Goal: Task Accomplishment & Management: Manage account settings

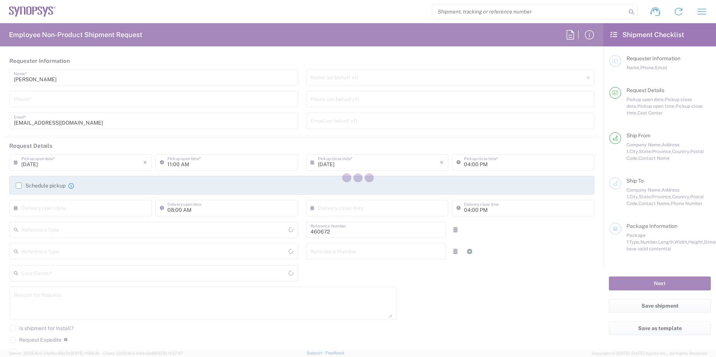
type input "Department"
type input "[GEOGRAPHIC_DATA]"
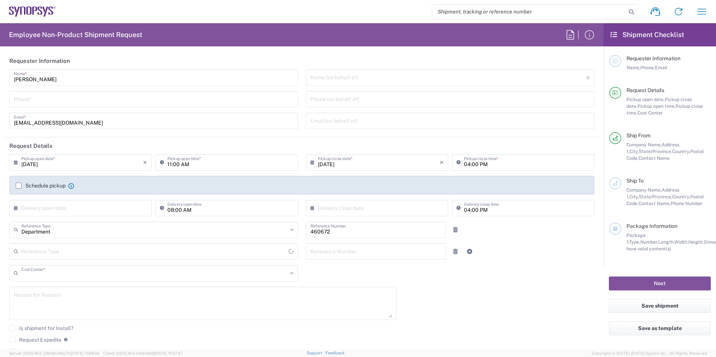
type input "US01, FIN, Distri 460672"
type input "Delivered at Place"
type input "[US_STATE]"
type input "[GEOGRAPHIC_DATA]"
type input "Headquarters USSV"
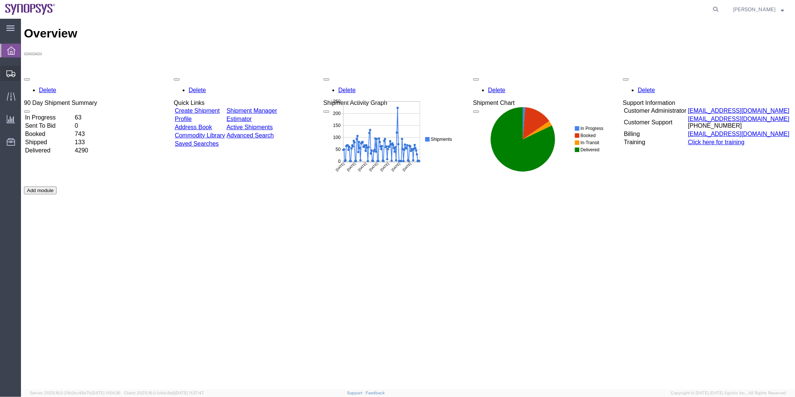
click at [0, 0] on span "Shipment Manager" at bounding box center [0, 0] width 0 height 0
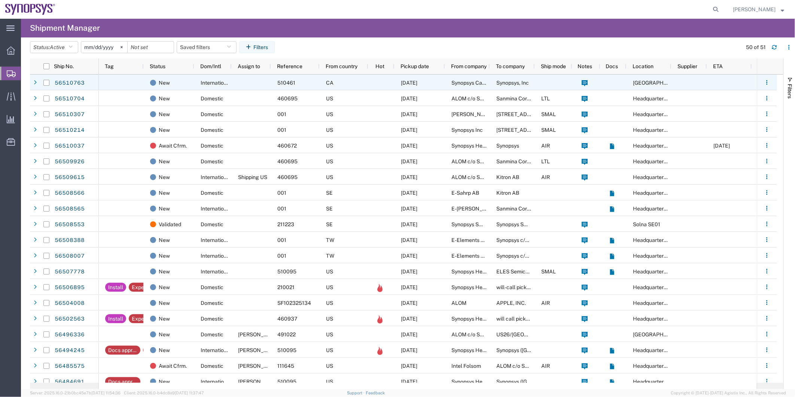
click at [238, 79] on div at bounding box center [251, 82] width 39 height 16
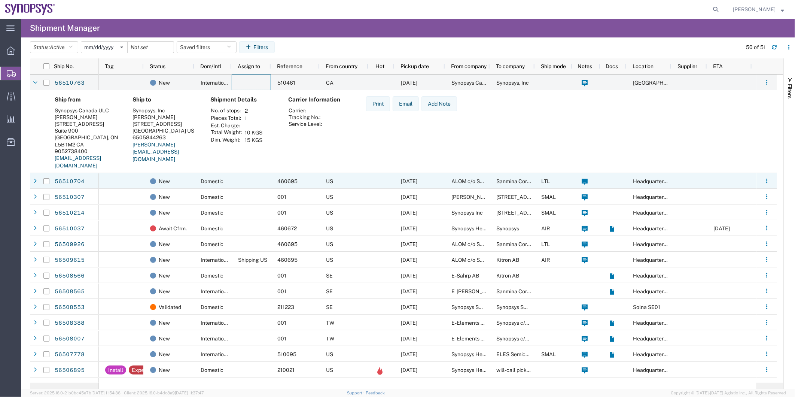
click at [246, 185] on div at bounding box center [251, 181] width 39 height 16
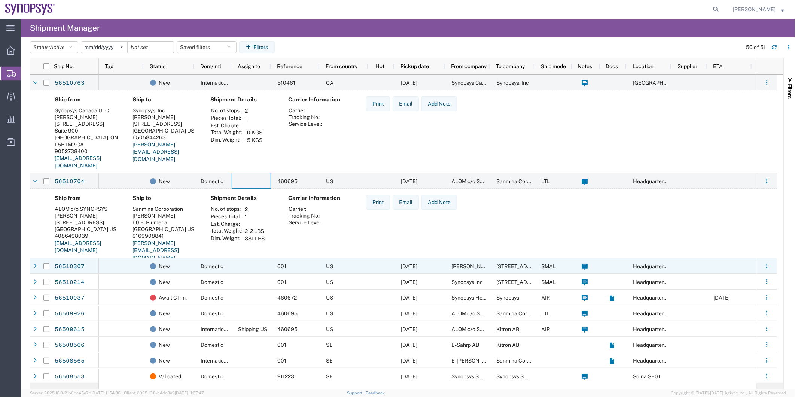
click at [119, 265] on div at bounding box center [121, 266] width 45 height 16
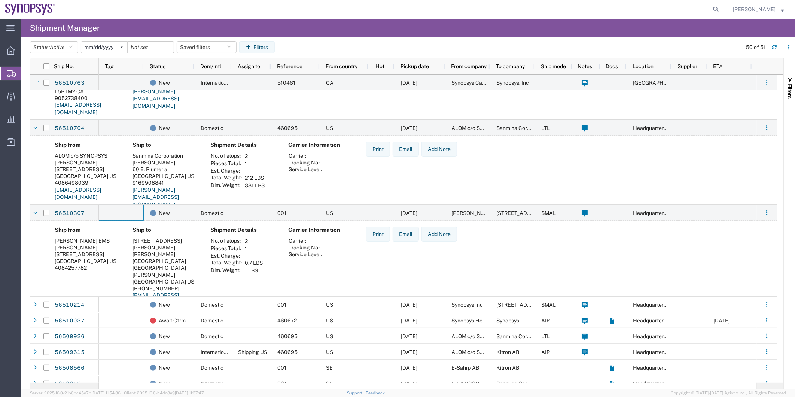
scroll to position [83, 0]
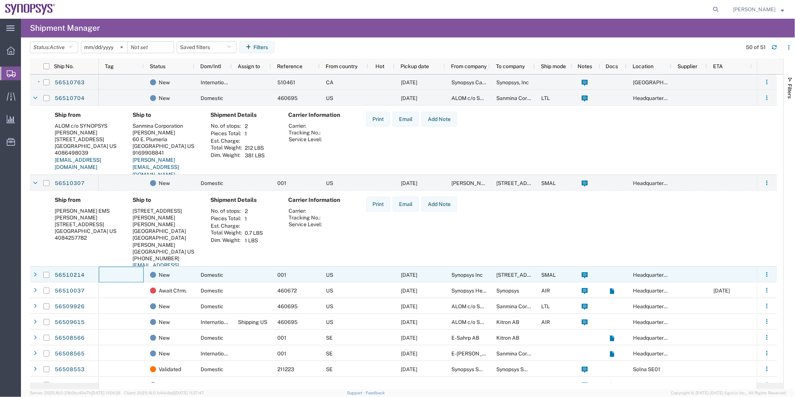
click at [122, 272] on div at bounding box center [121, 275] width 45 height 16
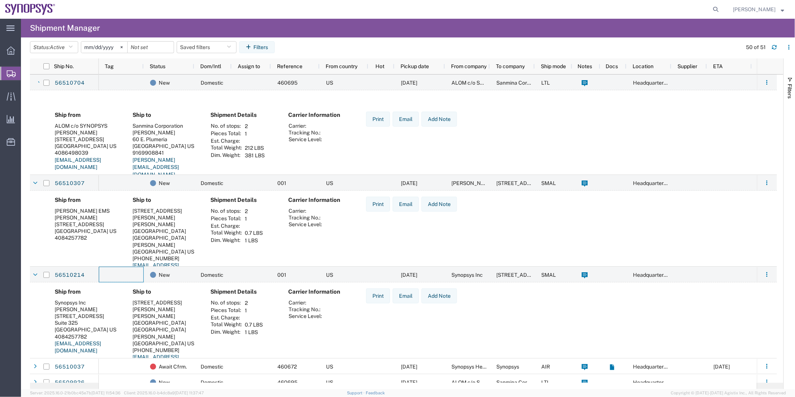
scroll to position [166, 0]
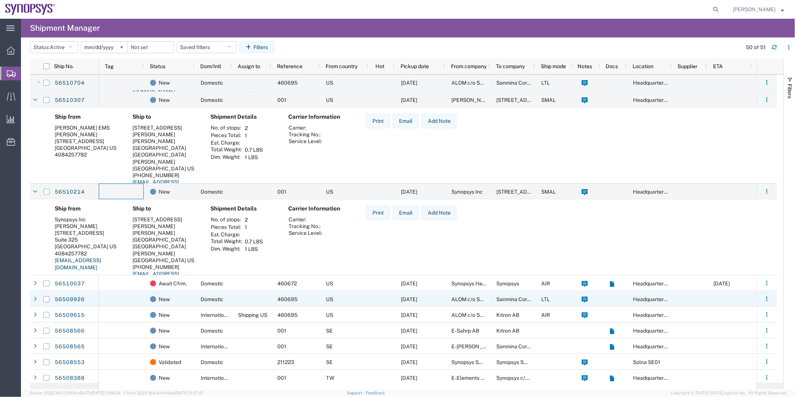
click at [136, 299] on div at bounding box center [121, 299] width 45 height 16
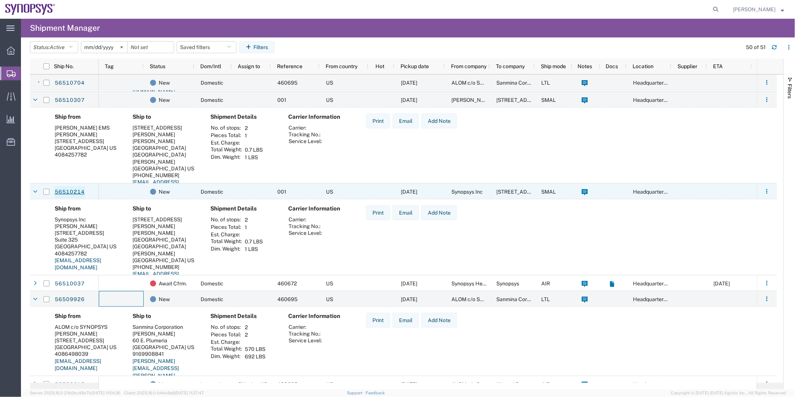
click at [72, 191] on link "56510214" at bounding box center [69, 192] width 31 height 12
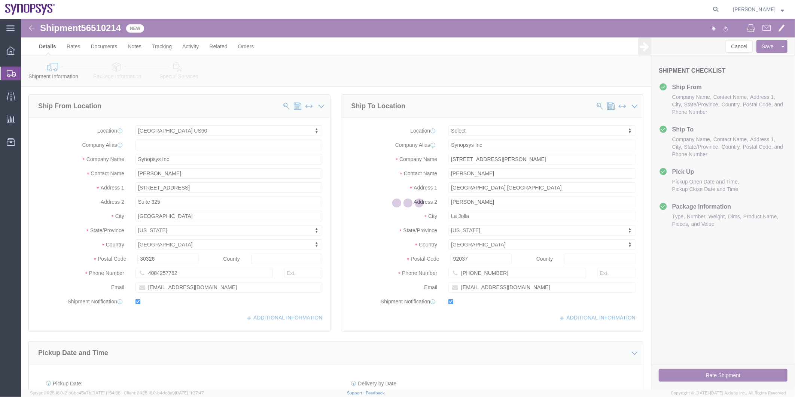
select select "63179"
select select
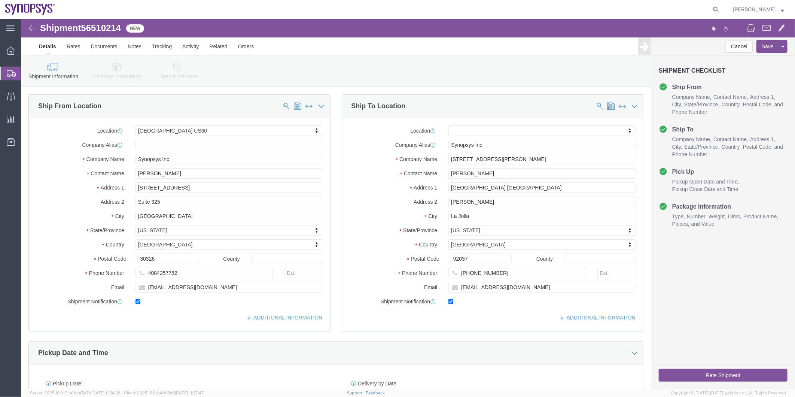
click icon
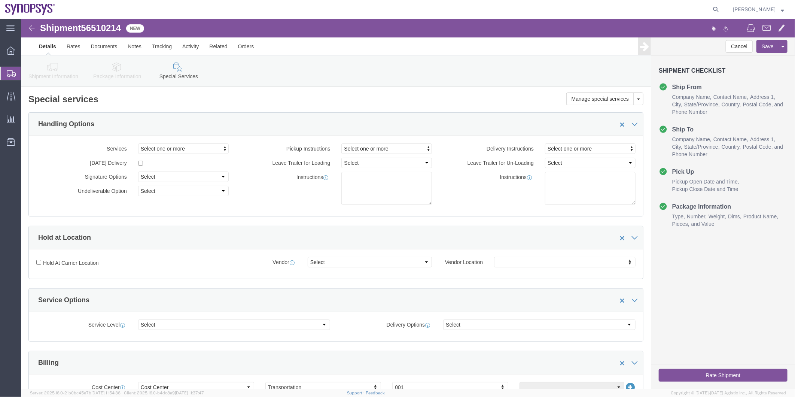
click icon
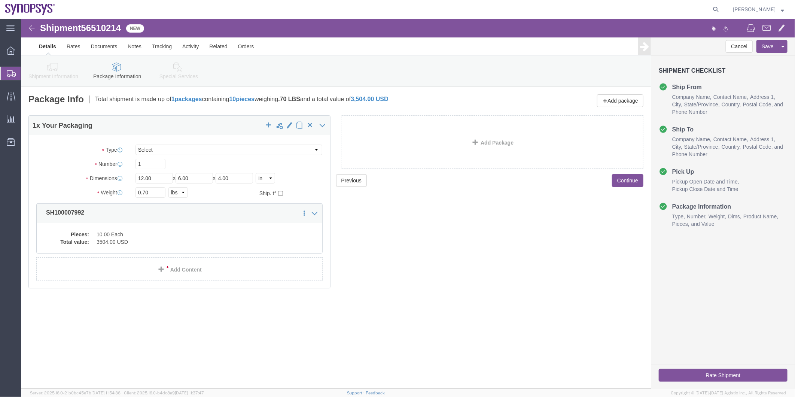
click icon
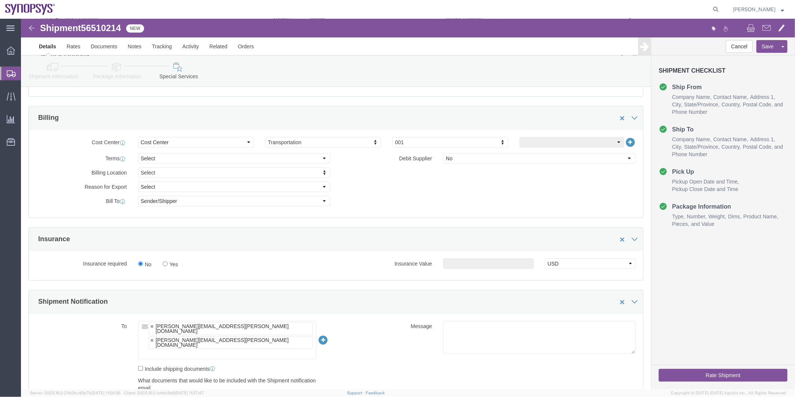
scroll to position [332, 0]
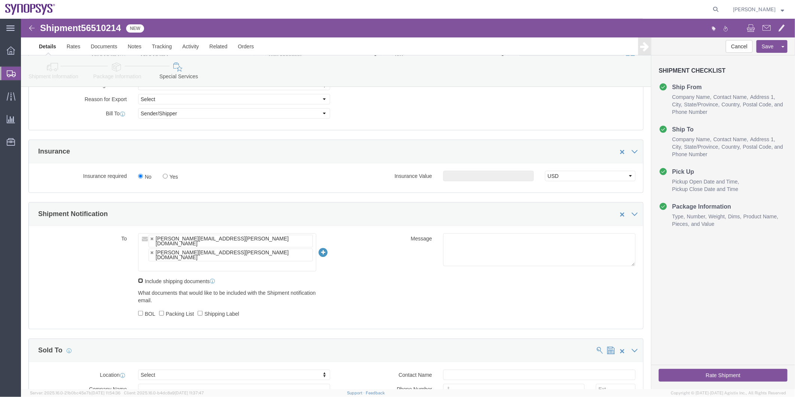
click input "Include shipping documents"
checkbox input "true"
click input "BOL"
checkbox input "true"
click label "Packing List"
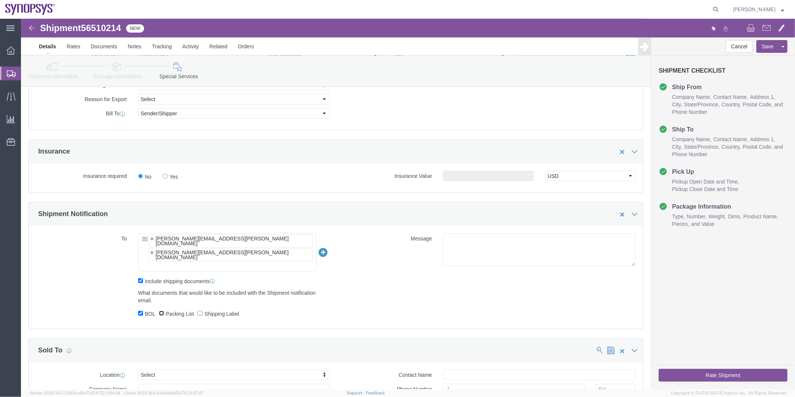
click input "Packing List"
checkbox input "true"
click label "Shipping Label"
click input "Shipping Label"
checkbox input "true"
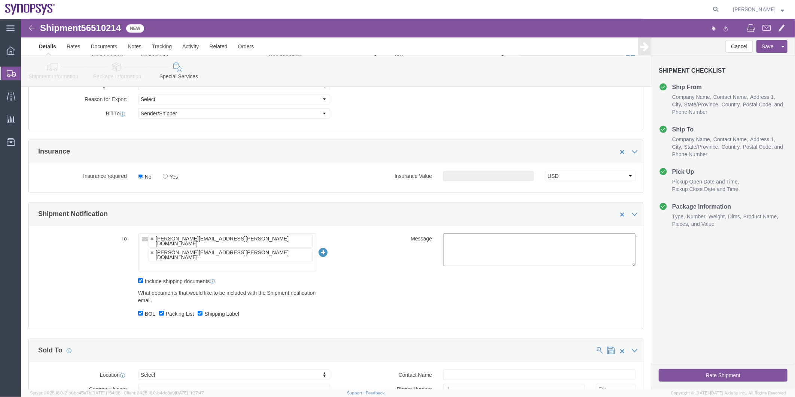
click textarea
type textarea "Please see shipping documents attached. Thank you -Kaelen"
click button "Rate Shipment"
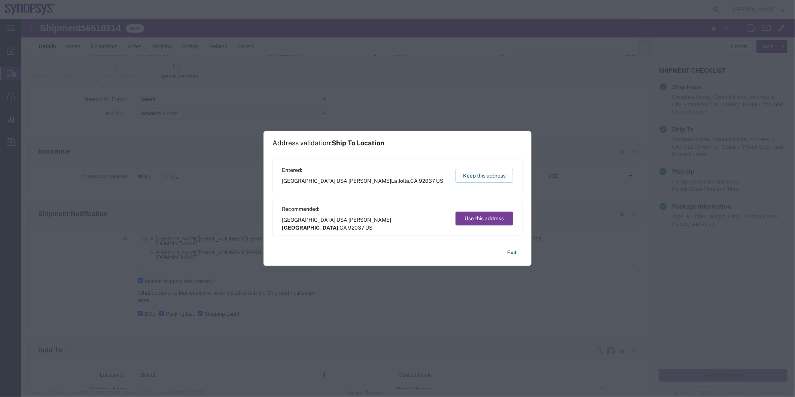
click at [479, 218] on button "Use this address" at bounding box center [485, 218] width 58 height 14
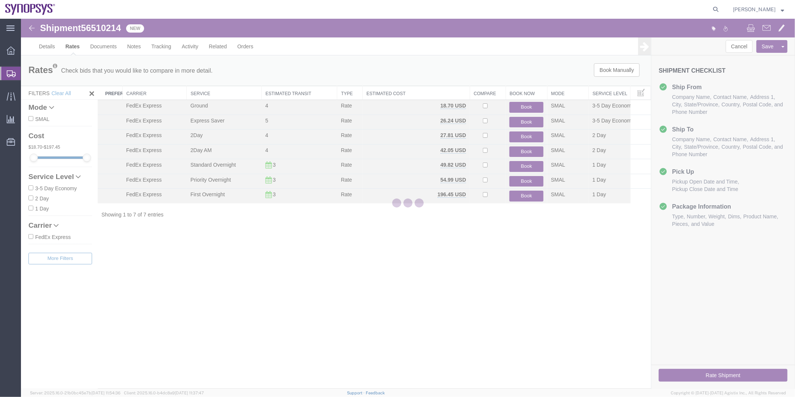
scroll to position [0, 0]
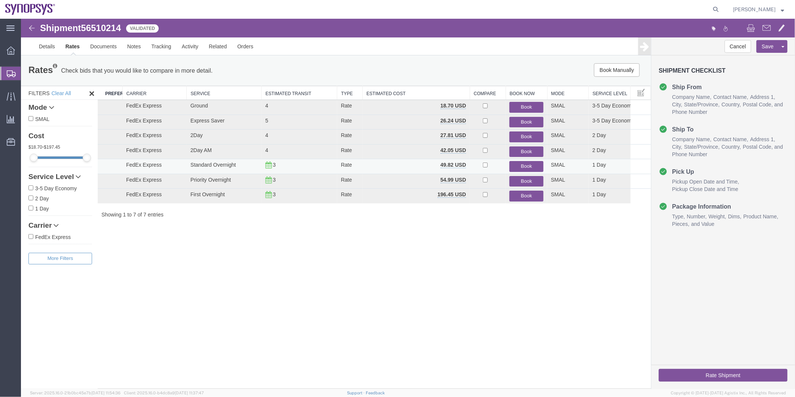
click at [520, 163] on button "Book" at bounding box center [526, 166] width 34 height 11
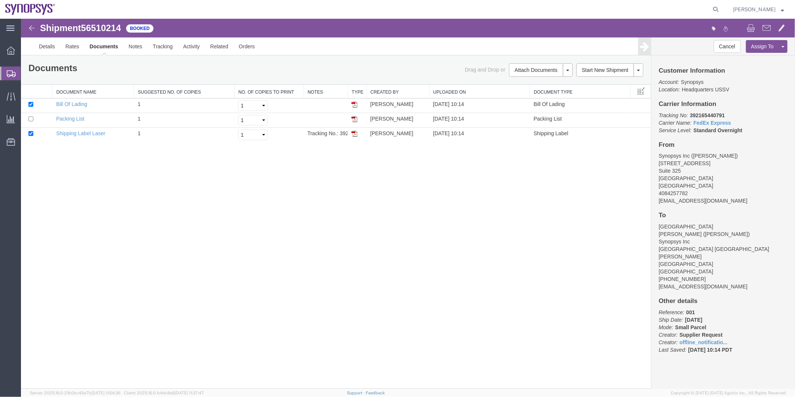
click at [0, 0] on span "Shipment Manager" at bounding box center [0, 0] width 0 height 0
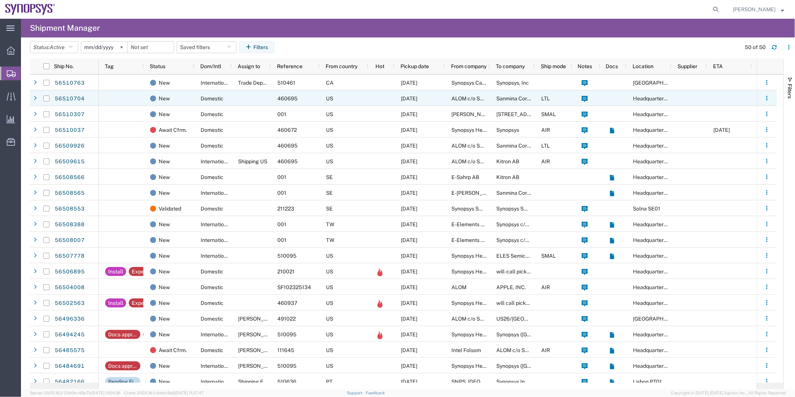
click at [244, 102] on div at bounding box center [251, 98] width 39 height 16
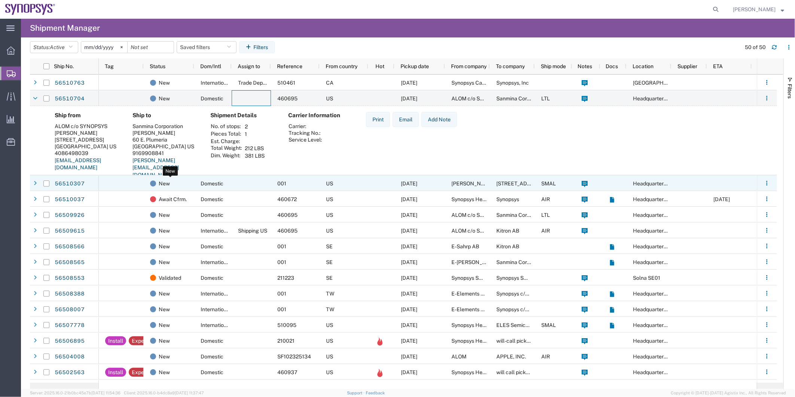
click at [186, 182] on div "New" at bounding box center [170, 184] width 41 height 16
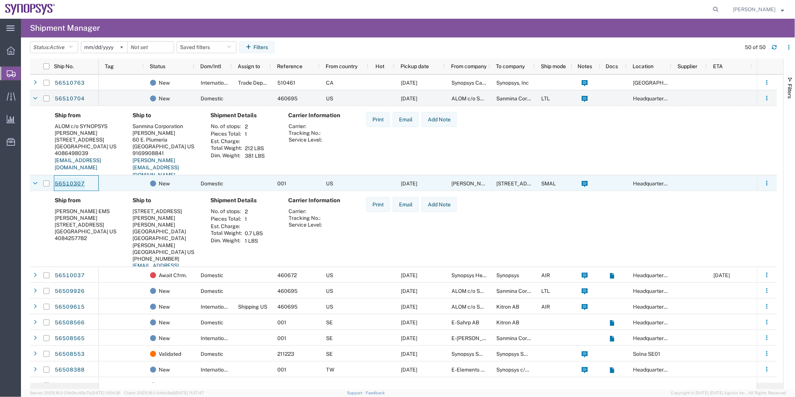
click at [67, 180] on link "56510307" at bounding box center [69, 184] width 31 height 12
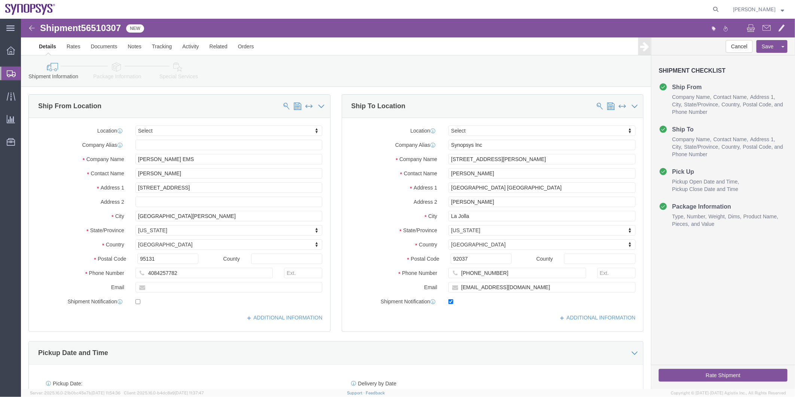
select select
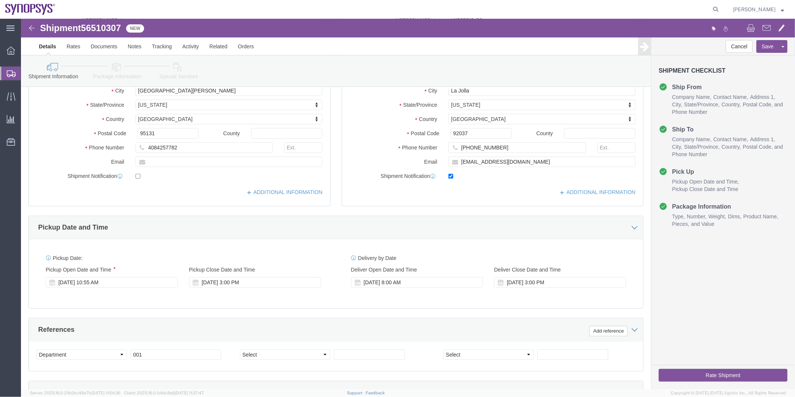
scroll to position [125, 0]
click icon
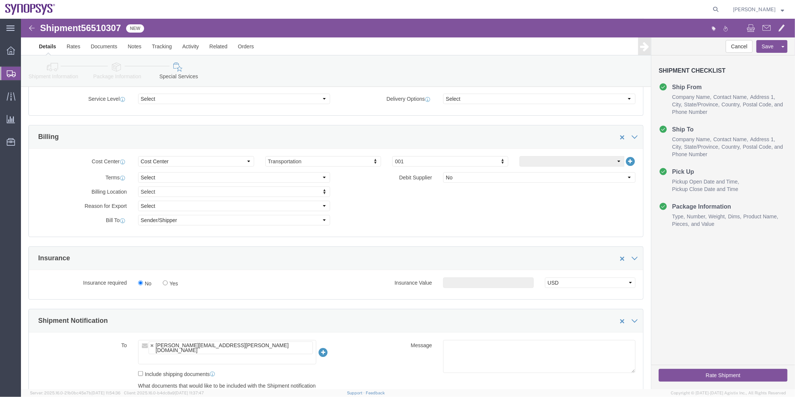
scroll to position [332, 0]
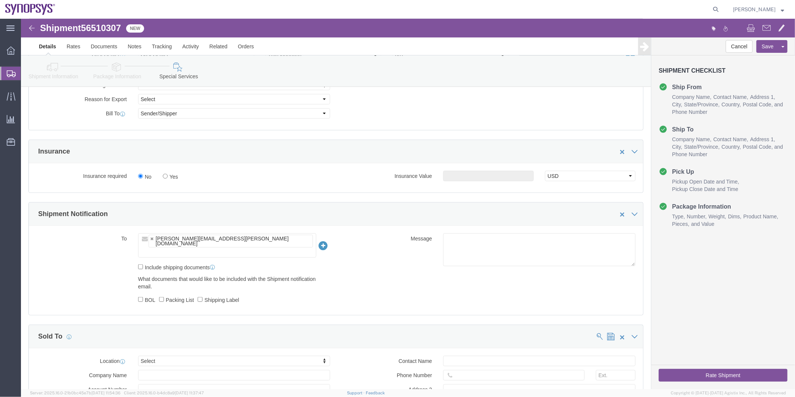
click icon
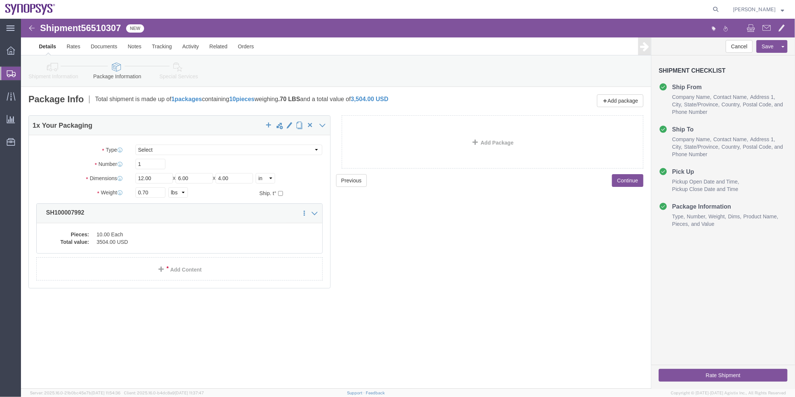
click icon
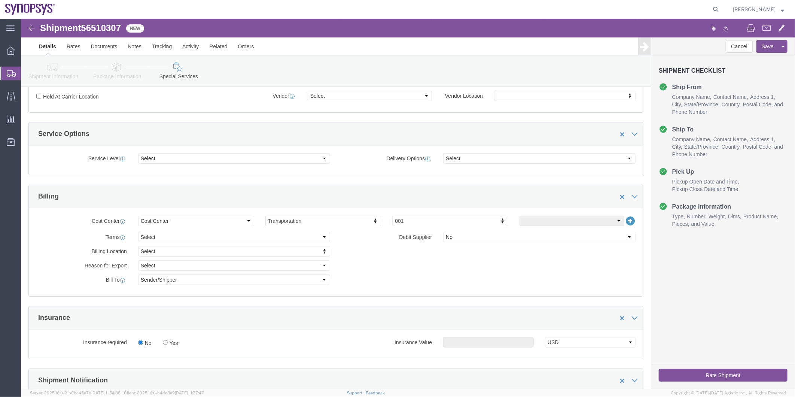
scroll to position [332, 0]
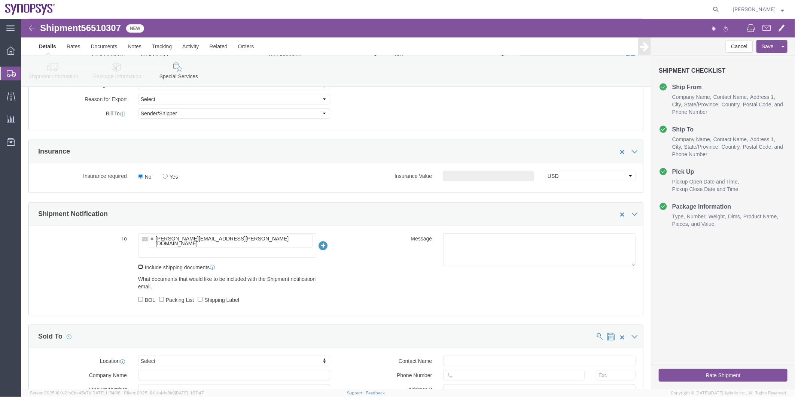
click input "Include shipping documents"
checkbox input "true"
click label "BOL"
click input "BOL"
checkbox input "true"
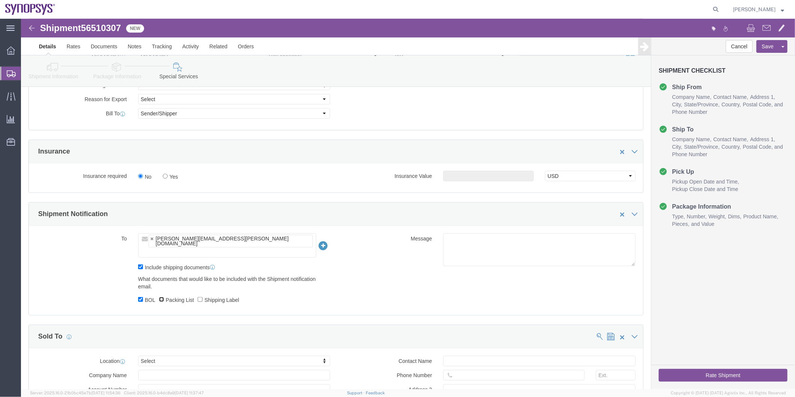
click input "Packing List"
checkbox input "true"
click label "Shipping Label"
click input "Shipping Label"
checkbox input "true"
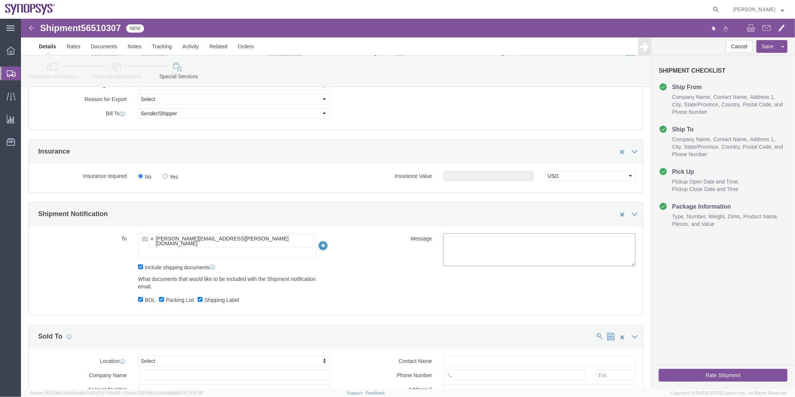
click textarea
type textarea "Please see attached. Thank you -[PERSON_NAME]"
click button "Rate Shipment"
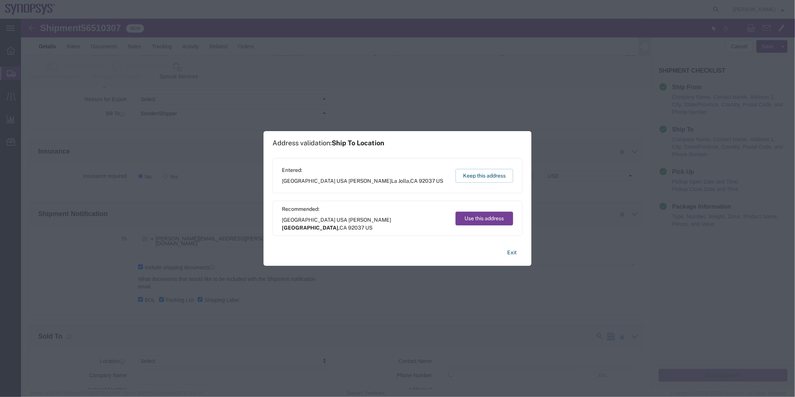
click at [479, 214] on button "Use this address" at bounding box center [485, 218] width 58 height 14
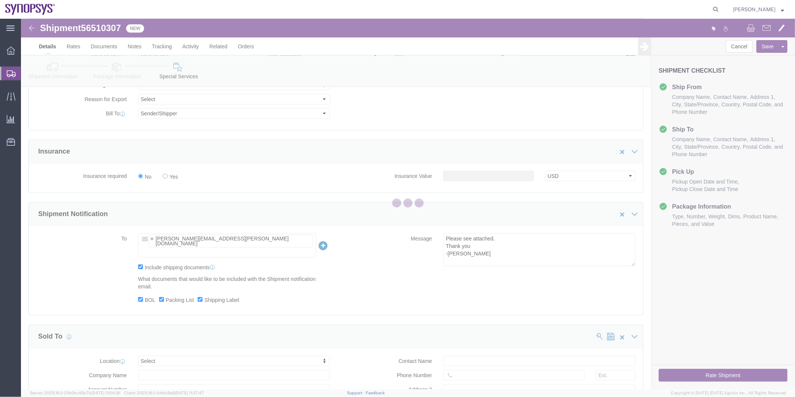
scroll to position [0, 0]
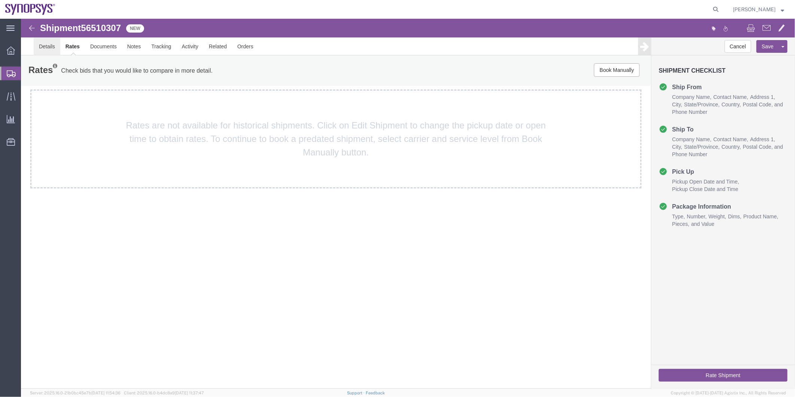
click at [49, 52] on link "Details" at bounding box center [46, 46] width 27 height 18
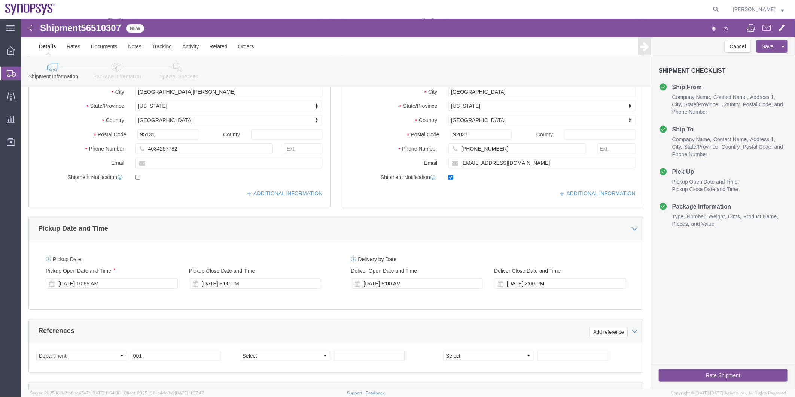
scroll to position [125, 0]
click div "Aug 15 2025 10:55 AM"
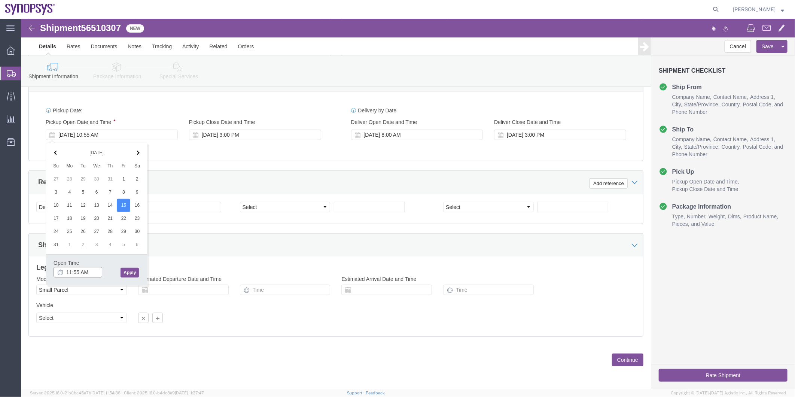
type input "11:55 AM"
click button "Apply"
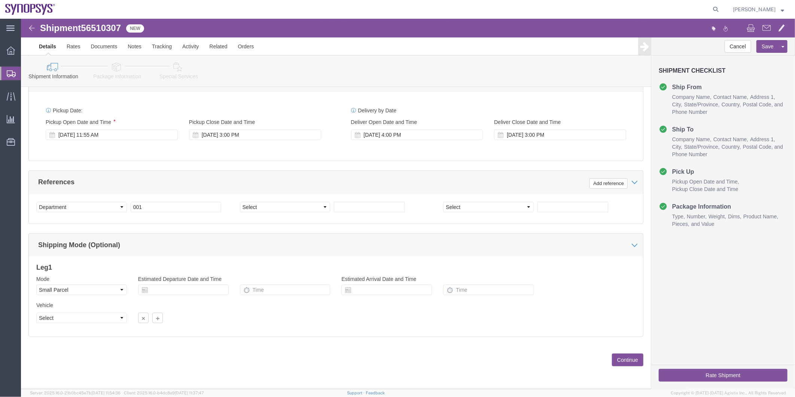
click icon
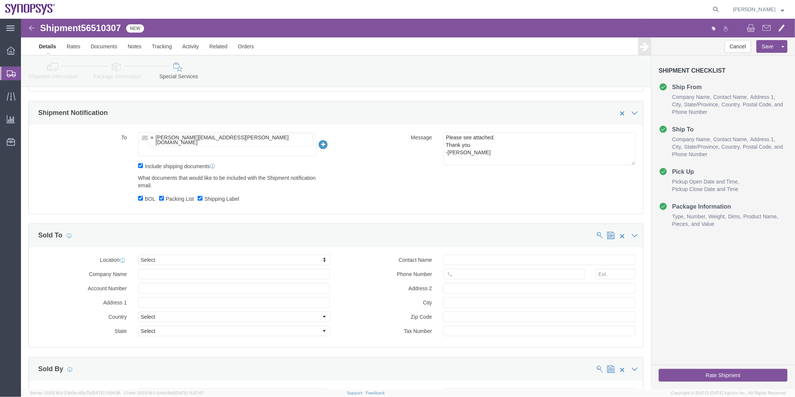
scroll to position [365, 0]
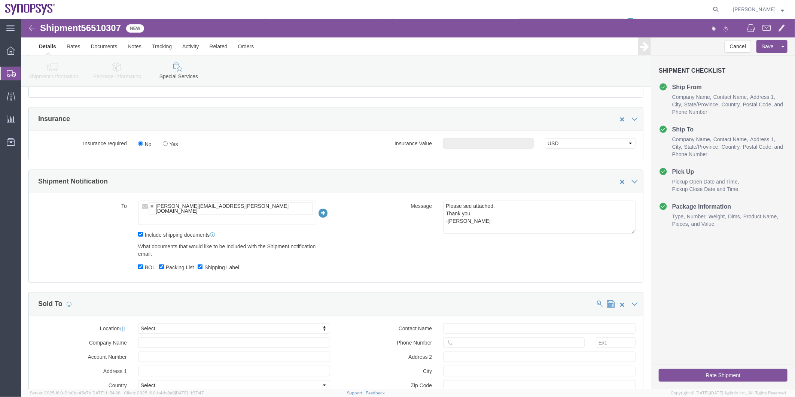
click button "Rate Shipment"
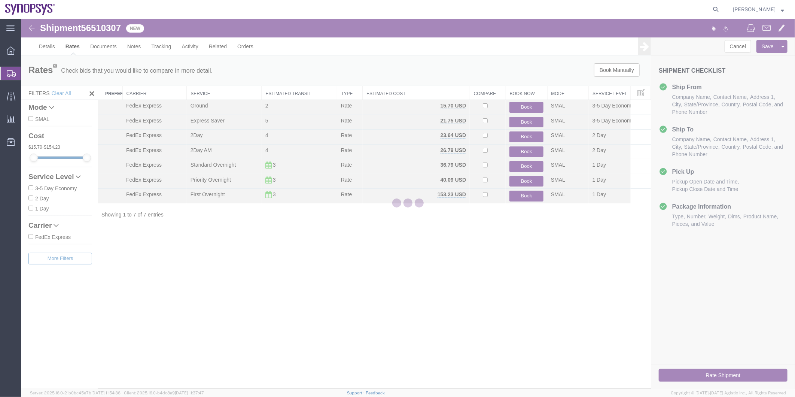
scroll to position [0, 0]
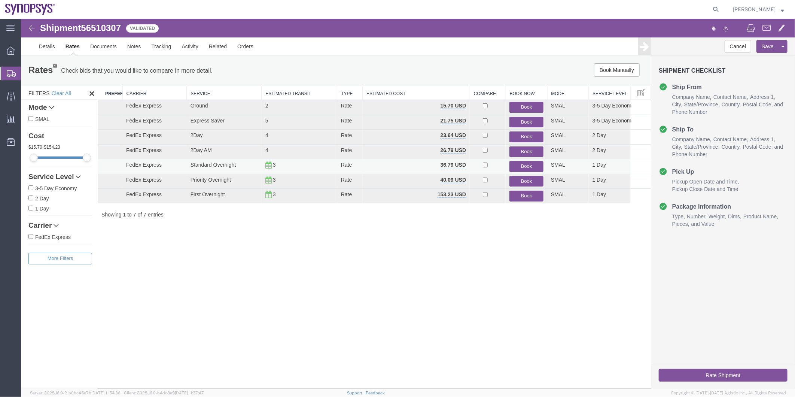
click at [517, 162] on button "Book" at bounding box center [526, 166] width 34 height 11
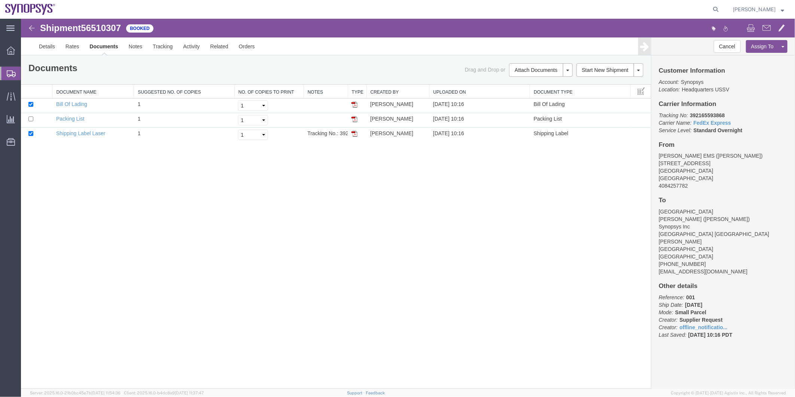
click at [0, 0] on span "Shipment Manager" at bounding box center [0, 0] width 0 height 0
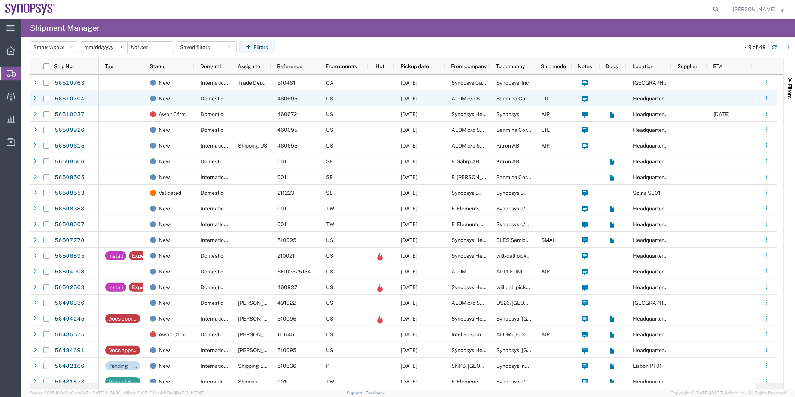
click at [248, 91] on div at bounding box center [251, 98] width 39 height 16
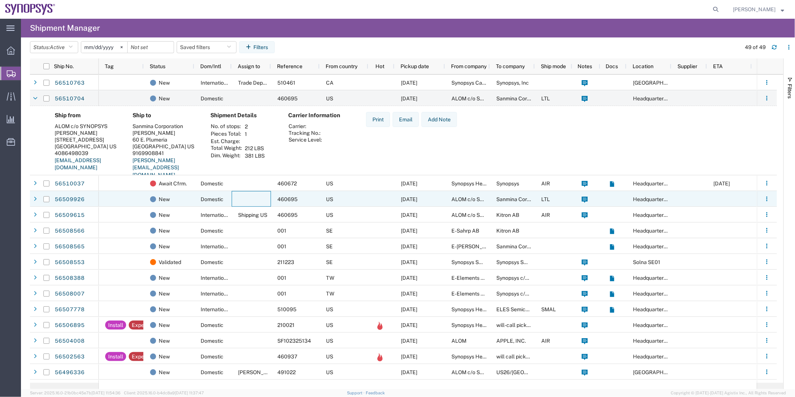
click at [232, 196] on div at bounding box center [251, 199] width 39 height 16
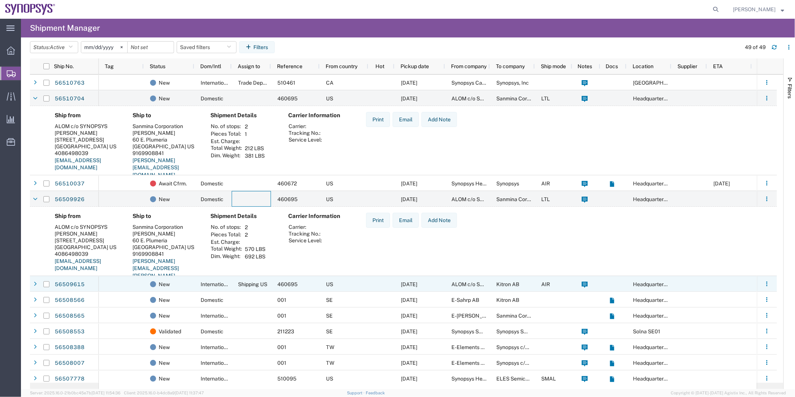
click at [222, 286] on span "International" at bounding box center [216, 284] width 31 height 6
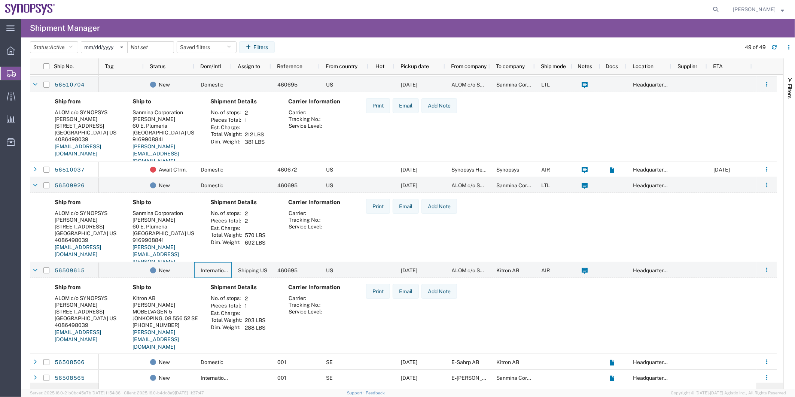
scroll to position [125, 0]
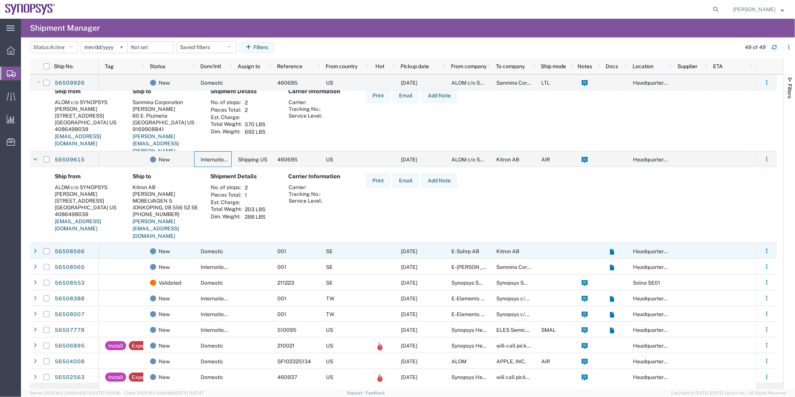
click at [194, 245] on div "New" at bounding box center [169, 251] width 51 height 16
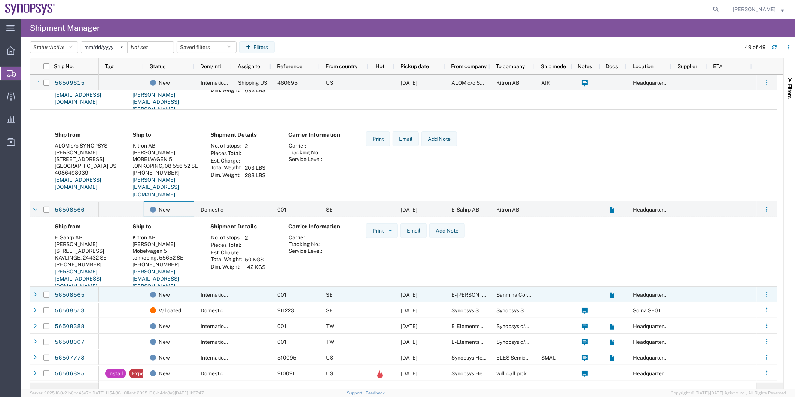
scroll to position [249, 0]
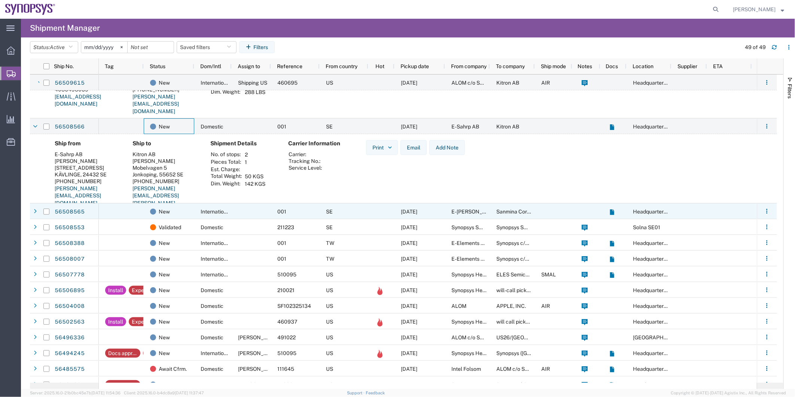
click at [237, 212] on div at bounding box center [251, 211] width 39 height 16
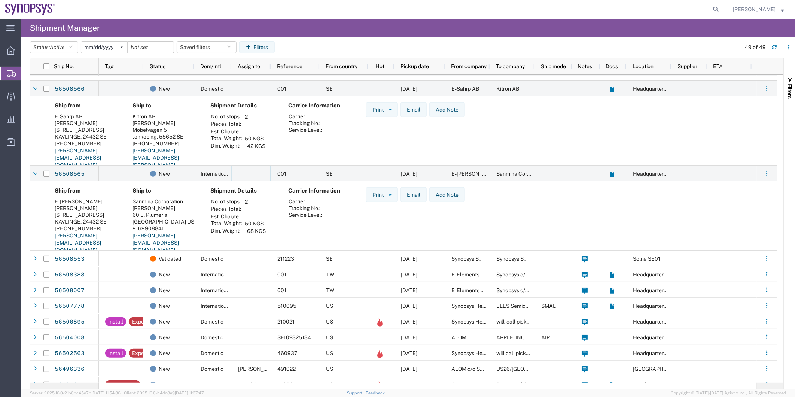
scroll to position [291, 0]
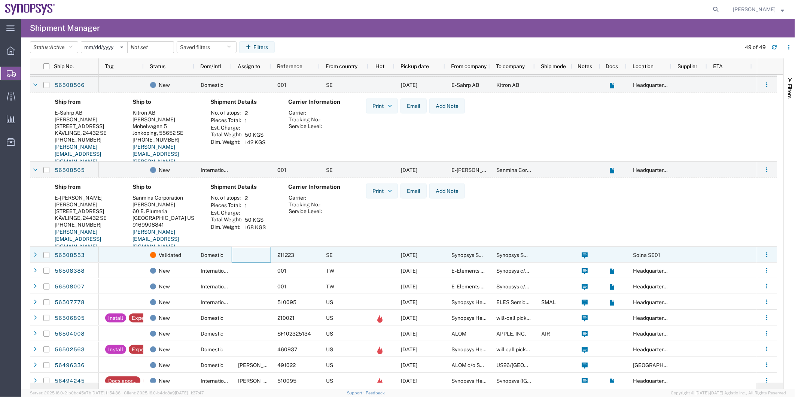
click at [236, 257] on div at bounding box center [251, 255] width 39 height 16
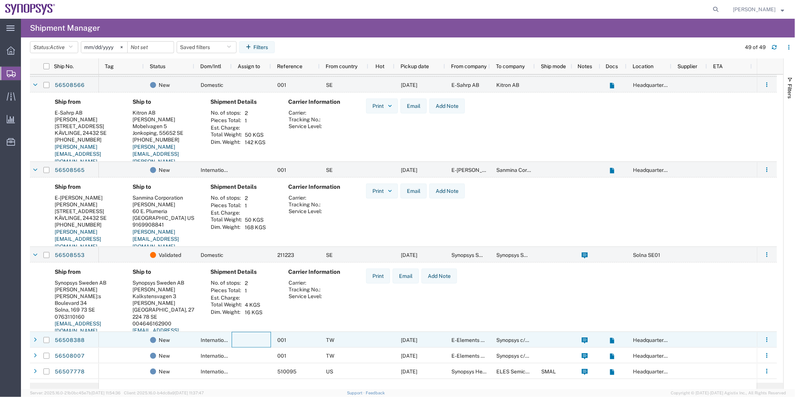
click at [247, 340] on div at bounding box center [251, 340] width 39 height 16
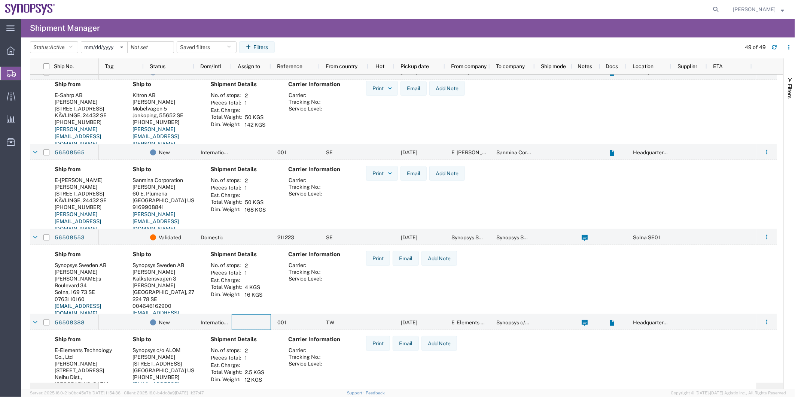
scroll to position [374, 0]
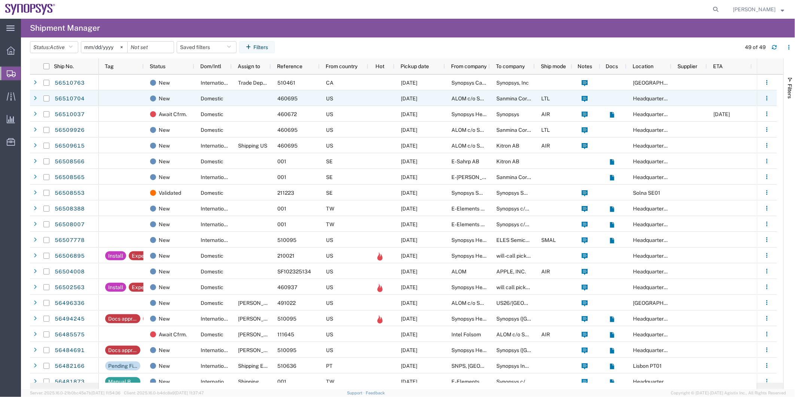
click at [238, 101] on div at bounding box center [251, 98] width 39 height 16
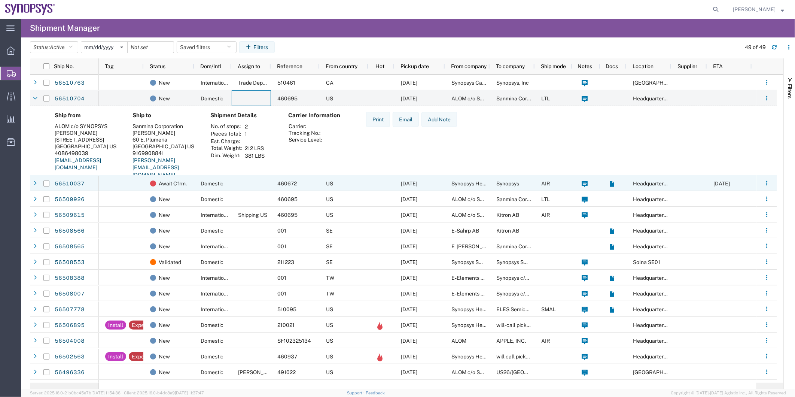
click at [133, 180] on div at bounding box center [121, 183] width 45 height 16
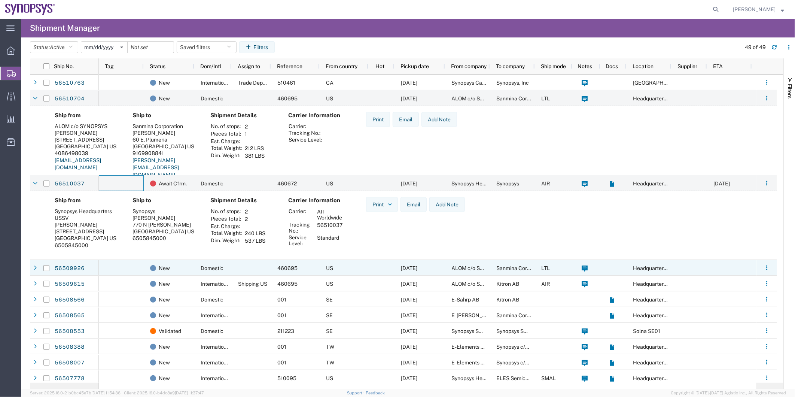
click at [129, 267] on div at bounding box center [121, 268] width 45 height 16
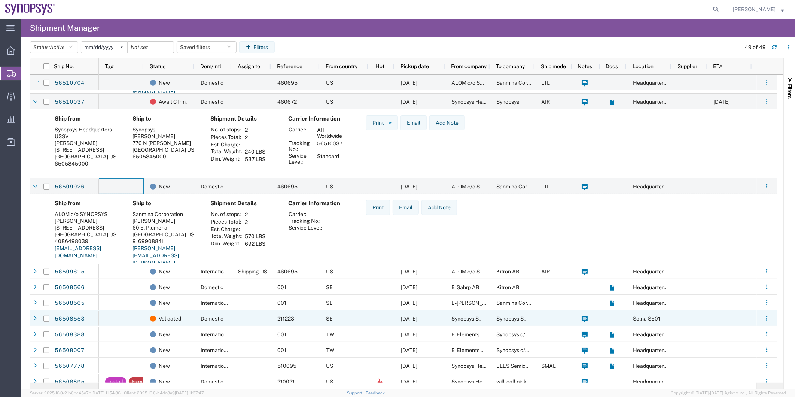
scroll to position [83, 0]
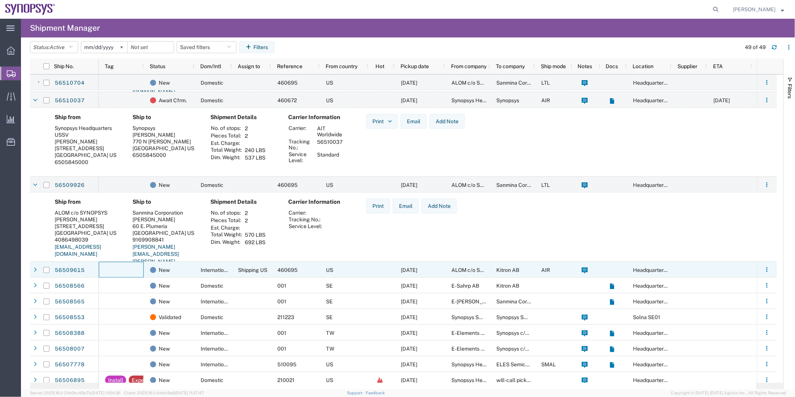
click at [131, 267] on div at bounding box center [121, 270] width 45 height 16
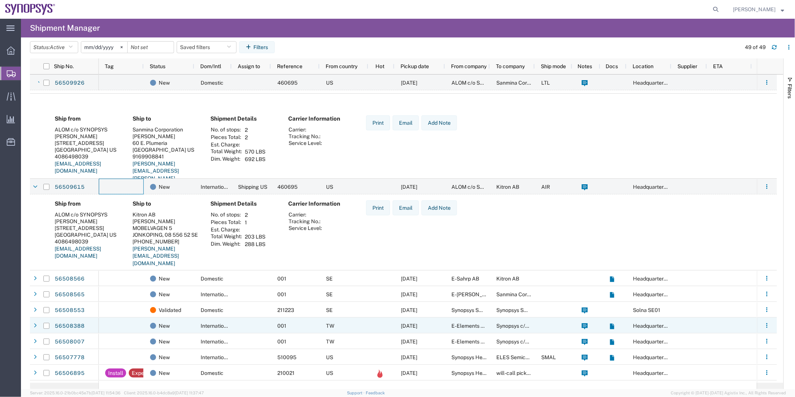
scroll to position [208, 0]
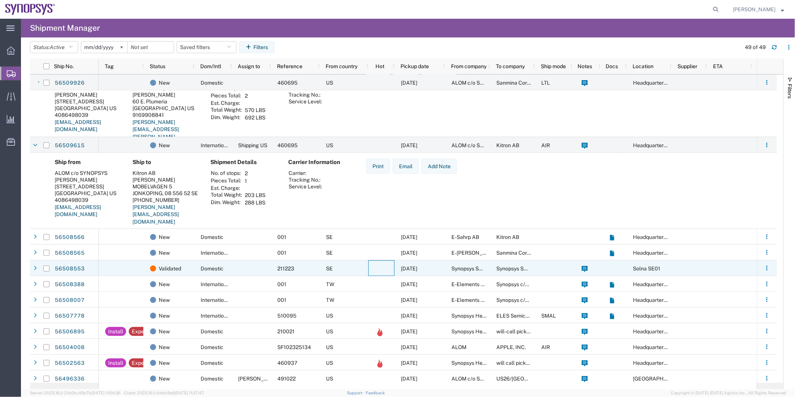
click at [387, 271] on div at bounding box center [381, 268] width 26 height 16
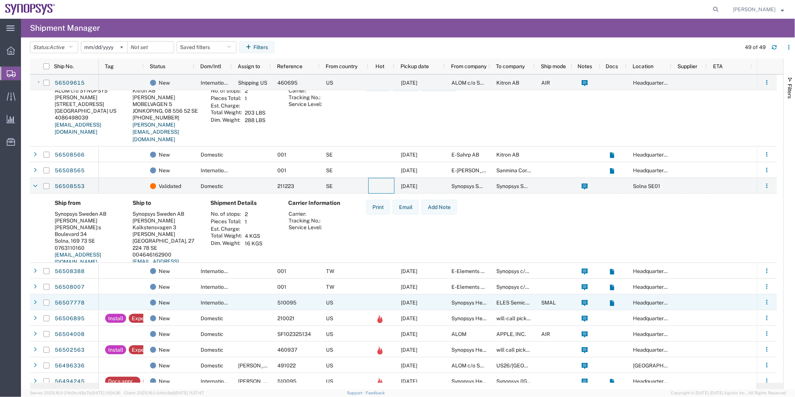
scroll to position [291, 0]
click at [250, 296] on div at bounding box center [251, 301] width 39 height 16
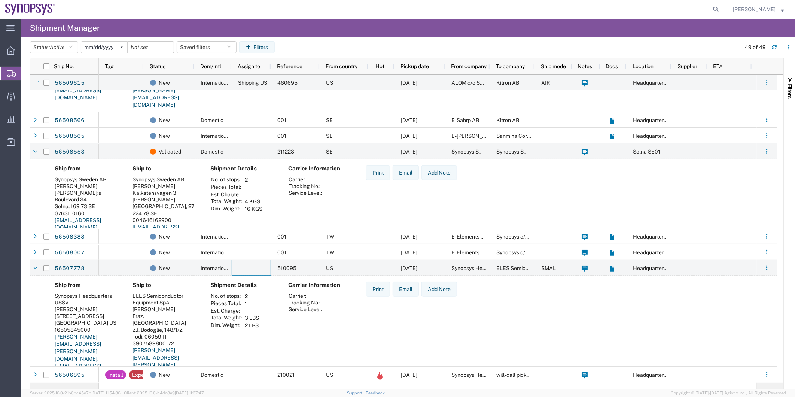
scroll to position [332, 0]
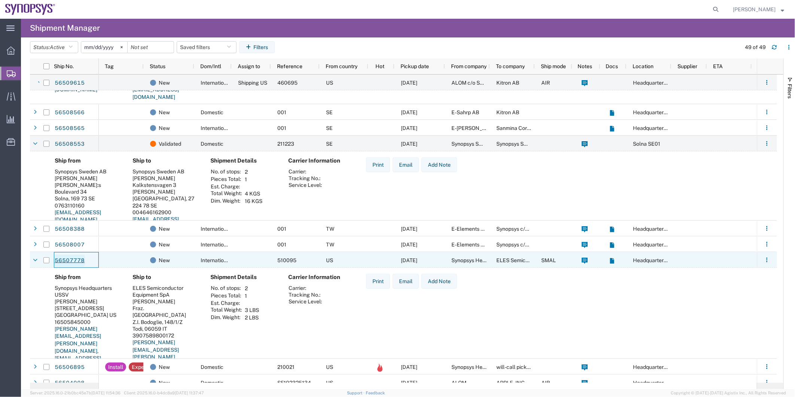
click at [62, 255] on link "56507778" at bounding box center [69, 261] width 31 height 12
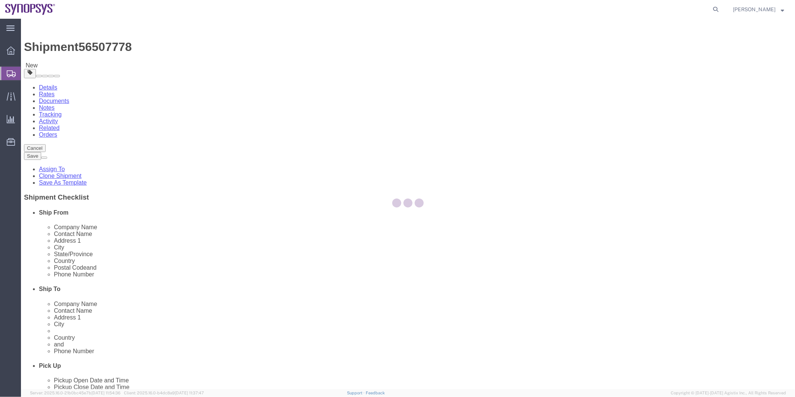
select select "63204"
select select
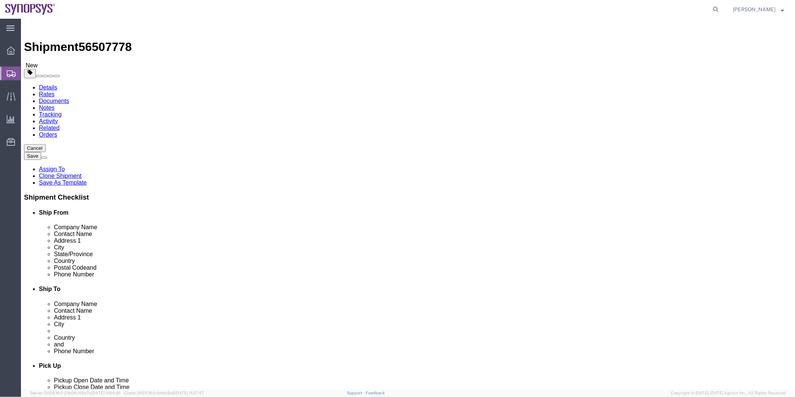
click icon
click dd "22.00 Each"
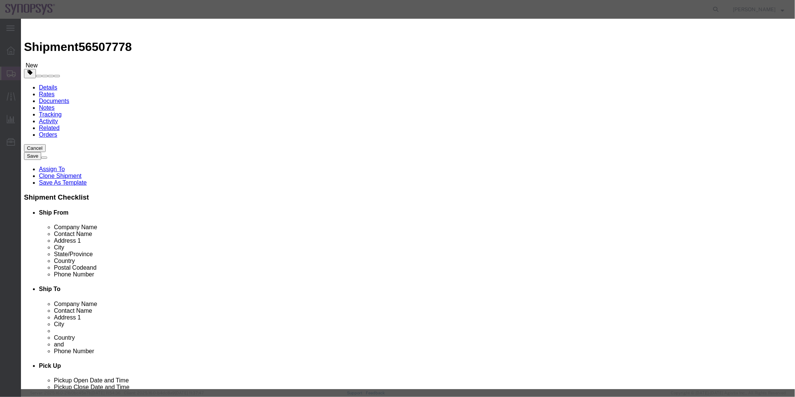
click select "Select ATF BIS DEA EPA FDA FTR ITAR OFAC Other (OPA)"
select select "FTR"
click select "Select ATF BIS DEA EPA FDA FTR ITAR OFAC Other (OPA)"
click select "Select 30.2(d)(2) 30.36 30.37(a) 30.37(f) 30.37(g) 30.37(h) 30.37(i) 30.37(j) 3…"
select select "30.37(a)"
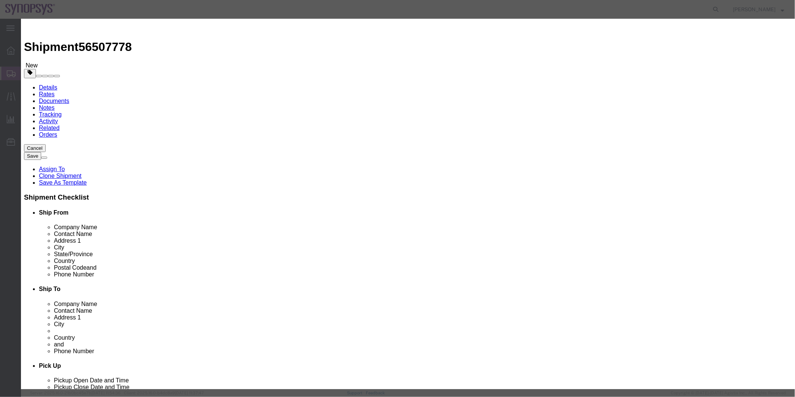
click select "Select 30.2(d)(2) 30.36 30.37(a) 30.37(f) 30.37(g) 30.37(h) 30.37(i) 30.37(j) 3…"
click button "Save & Close"
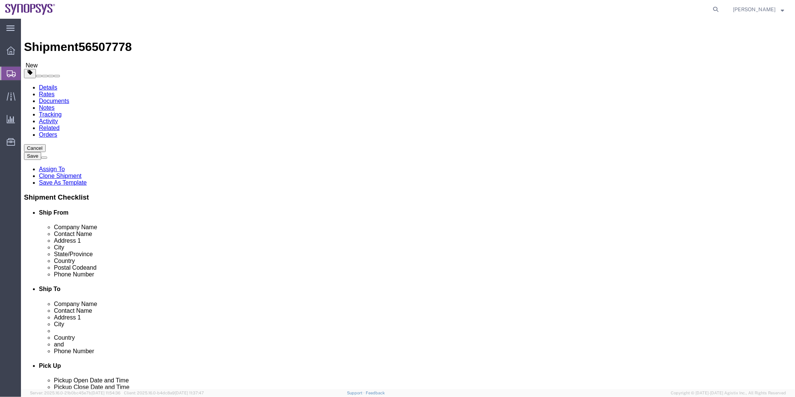
click select "Select Envelope Large Box Medium Box PAK Rack Small Box Tube Your Packaging"
select select "YRPK"
click select "Select Envelope Large Box Medium Box PAK Rack Small Box Tube Your Packaging"
click icon
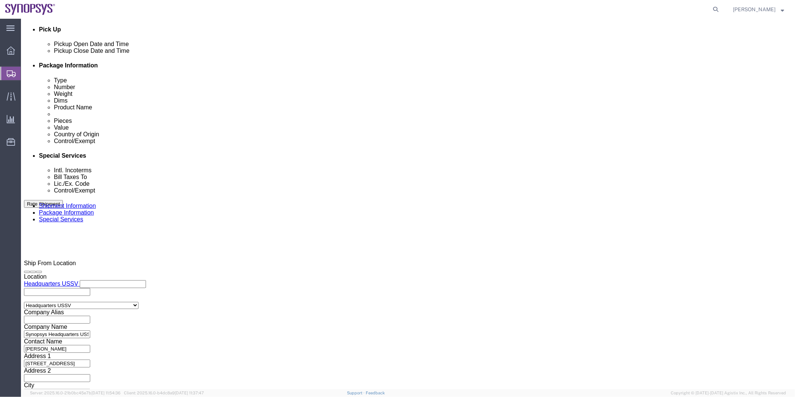
scroll to position [416, 0]
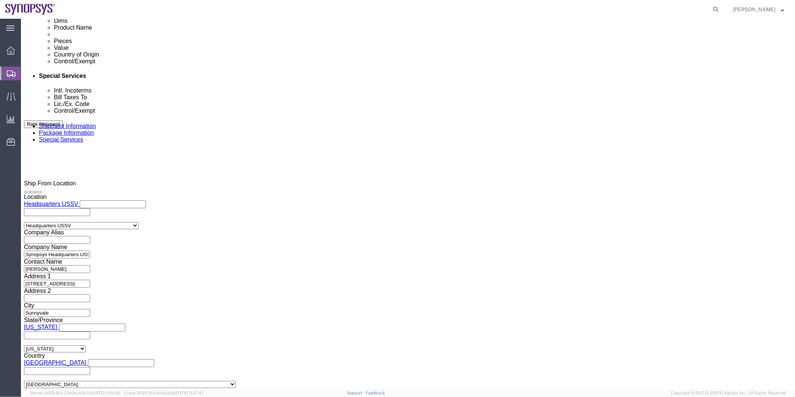
click input "Include shipping documents"
checkbox input "true"
click label "BOL"
click input "BOL"
checkbox input "true"
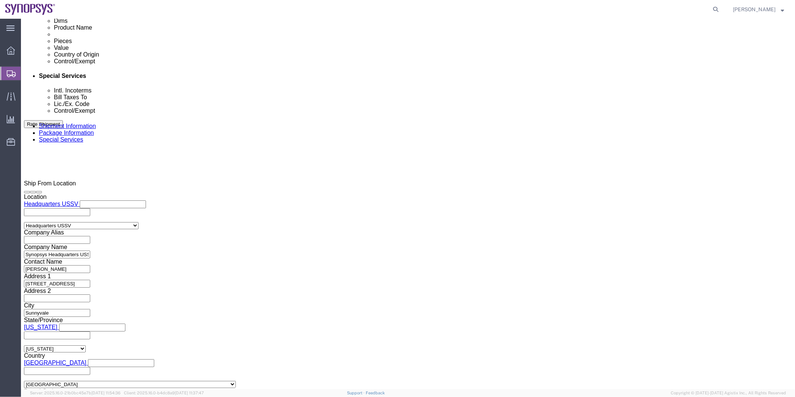
click input "Packing List"
checkbox input "true"
click label "Shipping Label"
click input "Shipping Label"
checkbox input "true"
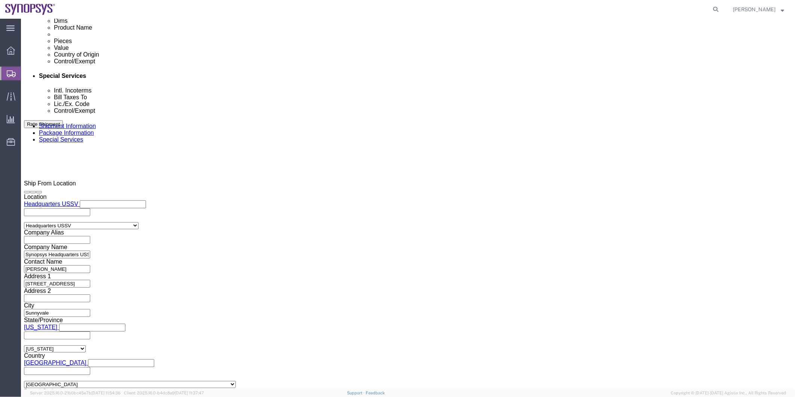
click textarea
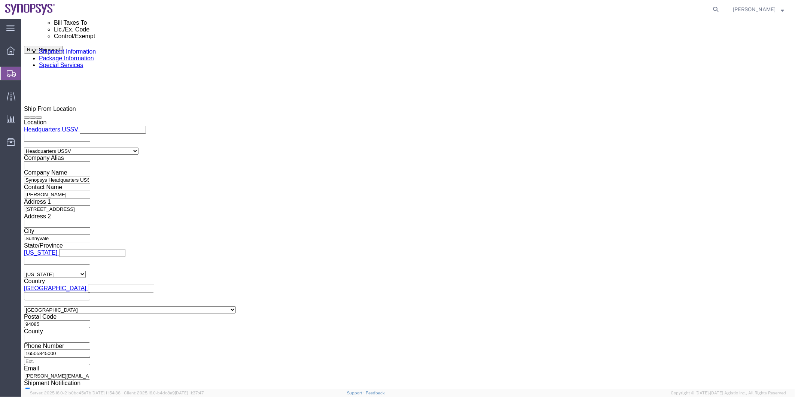
scroll to position [582, 0]
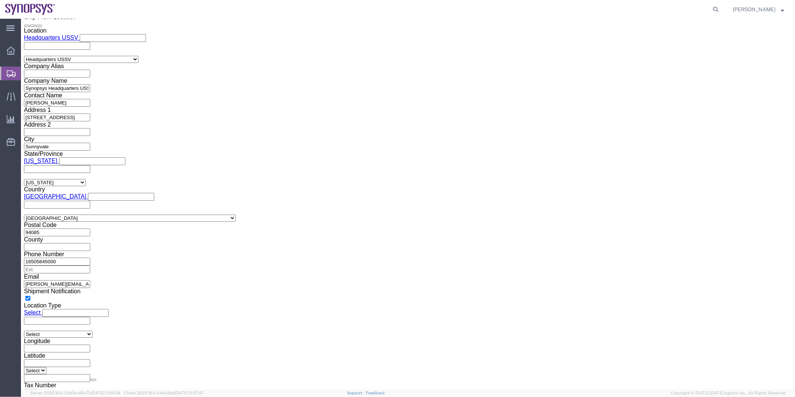
type textarea "Please see attached. Thank you -[PERSON_NAME]"
click button "Rate Shipment"
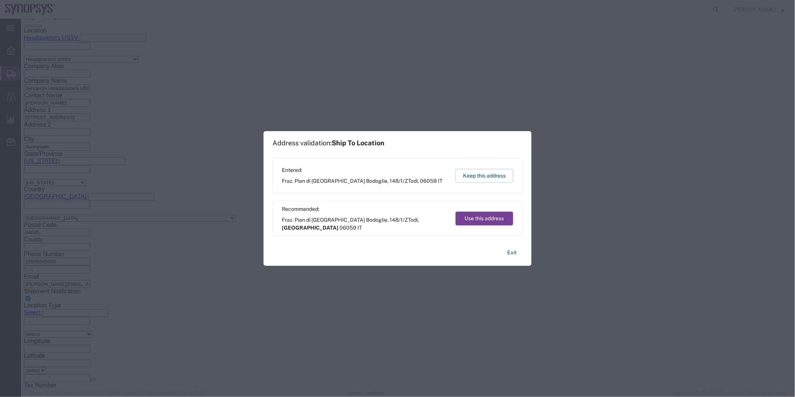
click at [476, 219] on button "Use this address" at bounding box center [485, 218] width 58 height 14
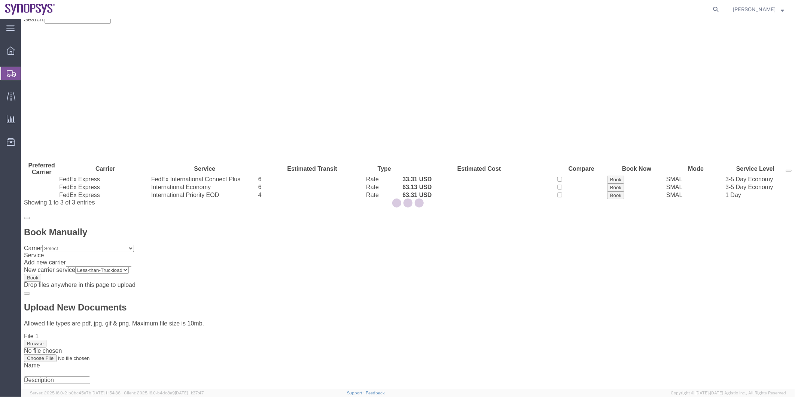
scroll to position [0, 0]
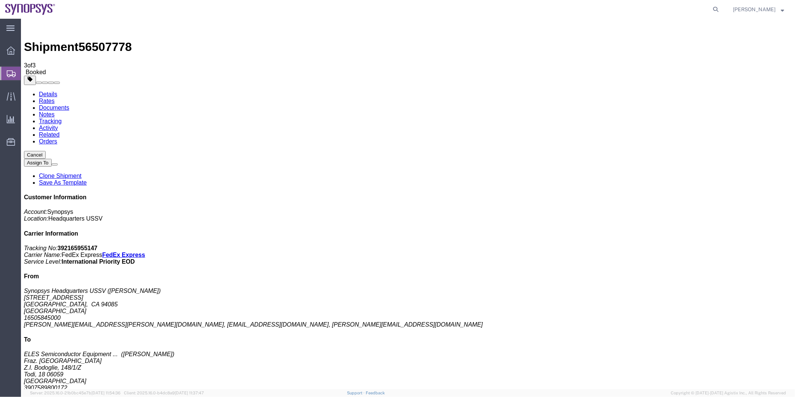
click at [46, 91] on link "Details" at bounding box center [48, 94] width 18 height 6
click link "Documents"
click at [0, 0] on span "Shipment Manager" at bounding box center [0, 0] width 0 height 0
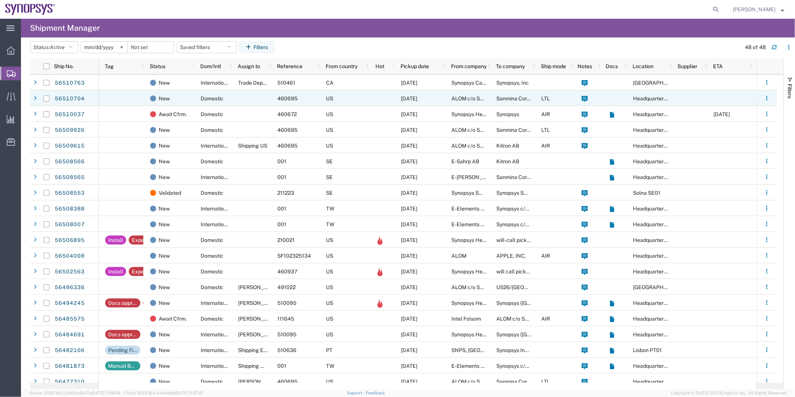
click at [193, 91] on div "New" at bounding box center [169, 98] width 51 height 16
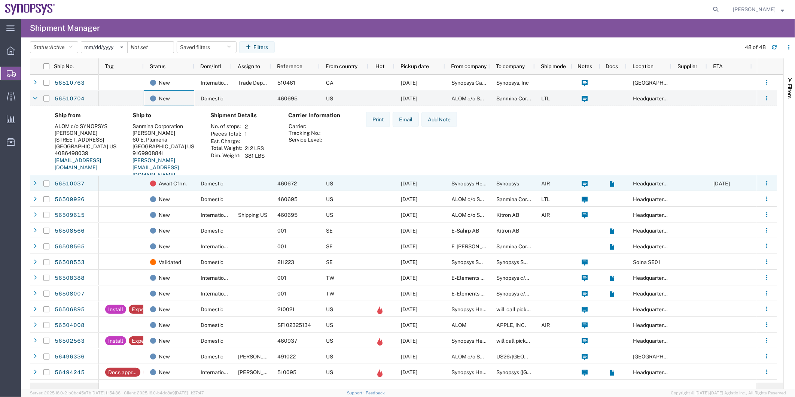
click at [199, 178] on div "Domestic" at bounding box center [212, 183] width 37 height 16
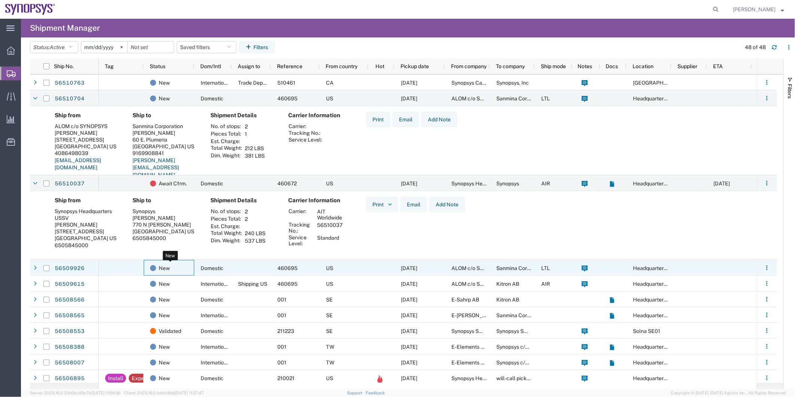
click at [159, 266] on span "New" at bounding box center [164, 268] width 11 height 16
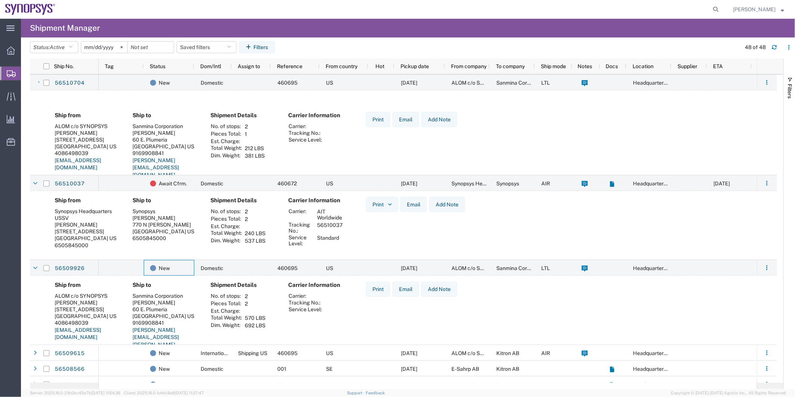
scroll to position [125, 0]
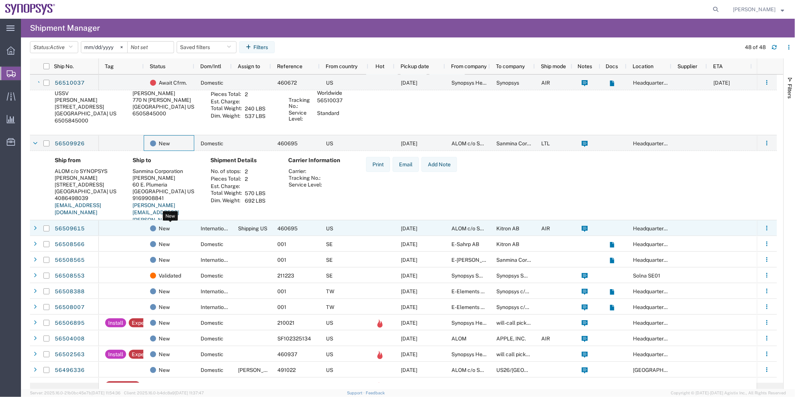
click at [179, 229] on div "New" at bounding box center [170, 228] width 41 height 16
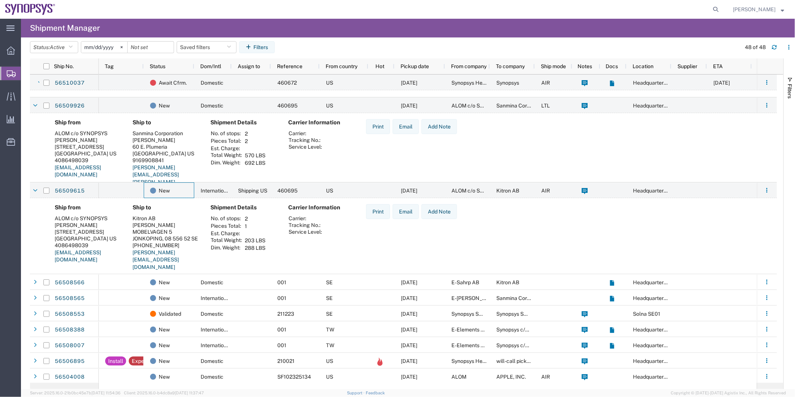
scroll to position [166, 0]
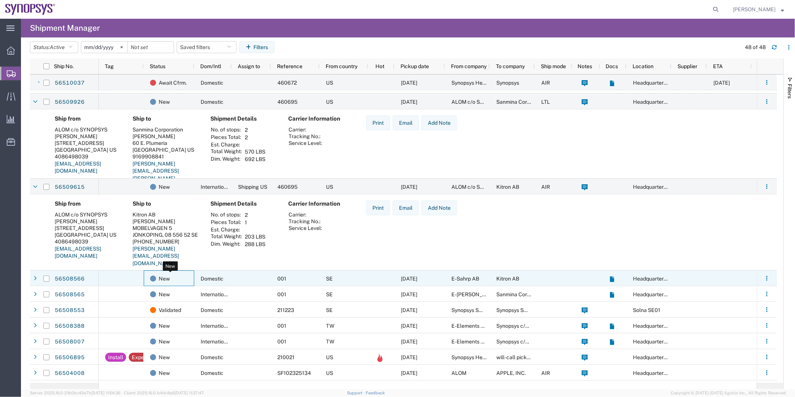
click at [185, 278] on div "New" at bounding box center [170, 279] width 41 height 16
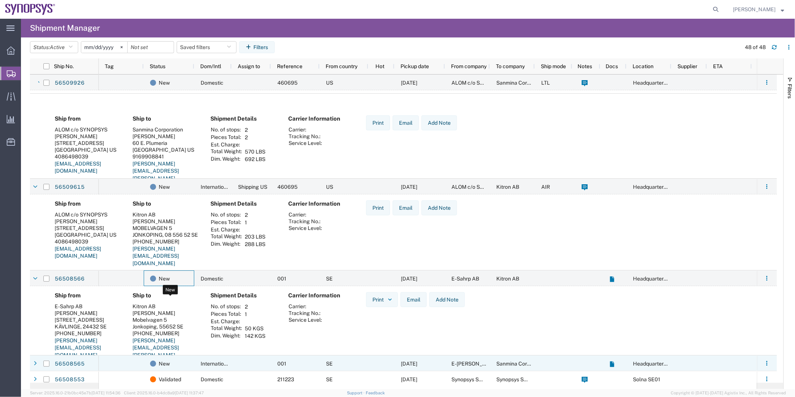
scroll to position [249, 0]
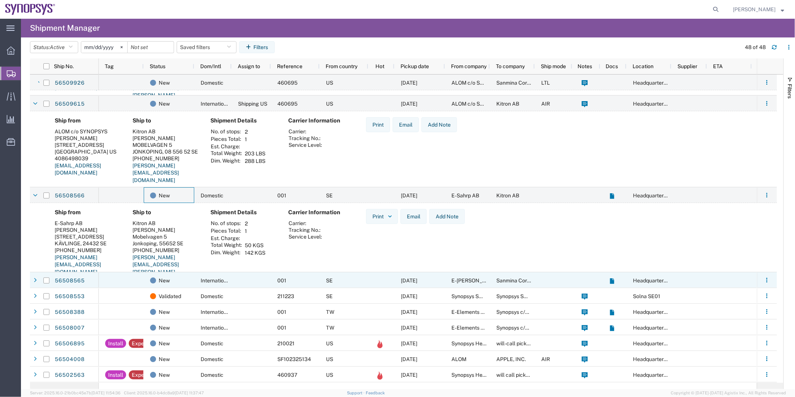
click at [115, 282] on div at bounding box center [121, 280] width 45 height 16
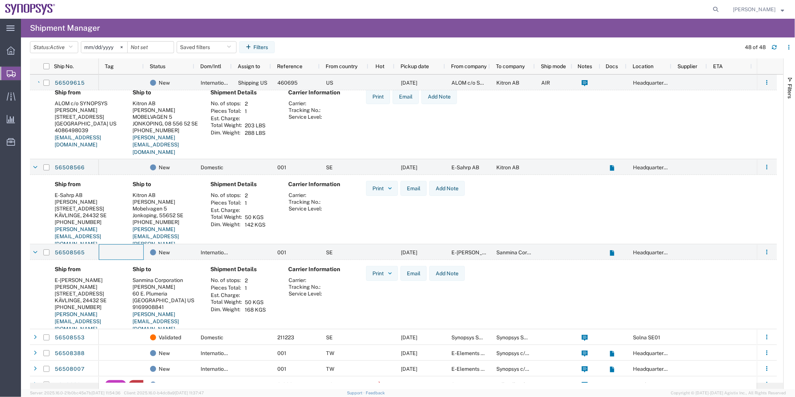
scroll to position [332, 0]
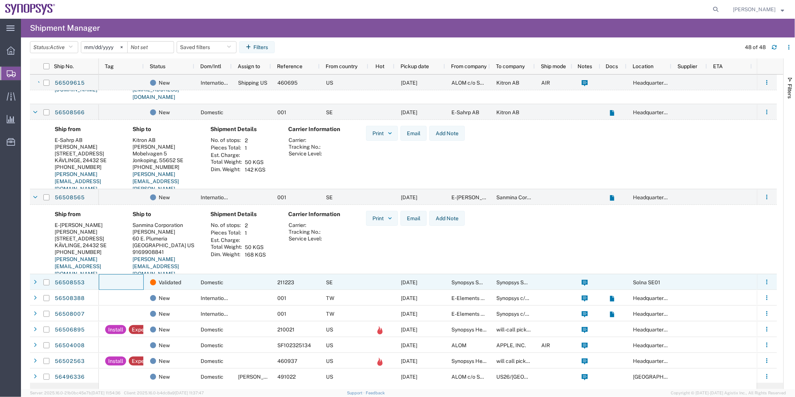
click at [129, 276] on div at bounding box center [121, 282] width 45 height 16
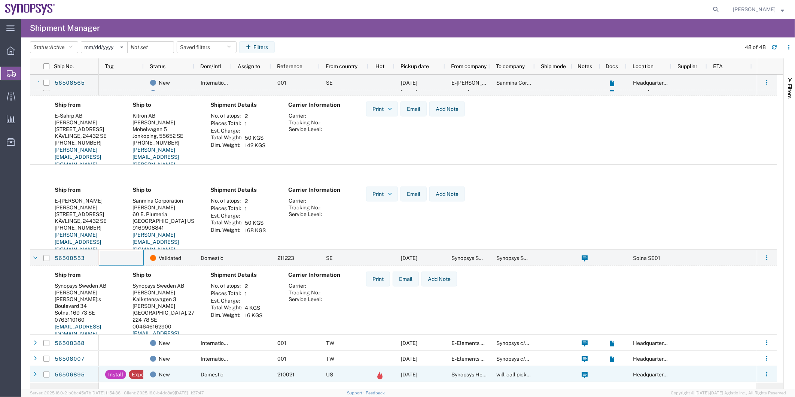
scroll to position [457, 0]
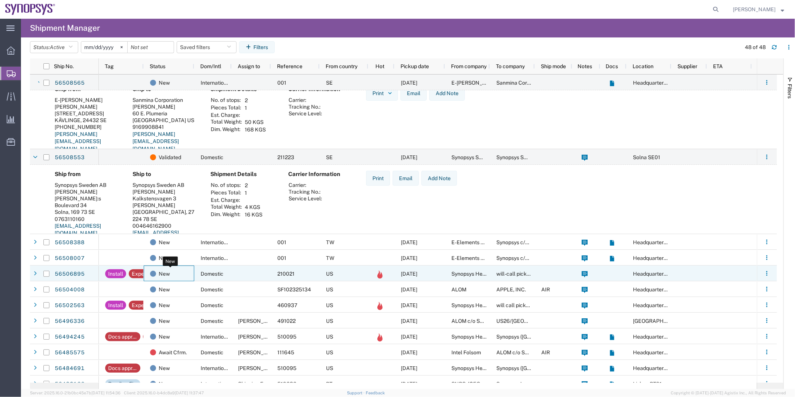
click at [187, 271] on div "New" at bounding box center [170, 274] width 41 height 16
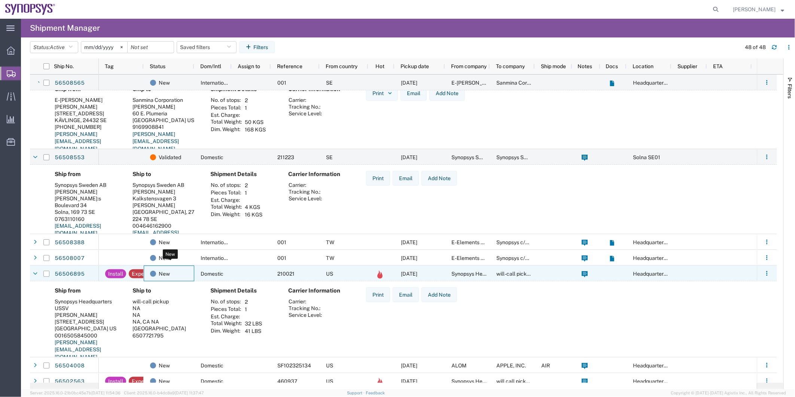
scroll to position [541, 0]
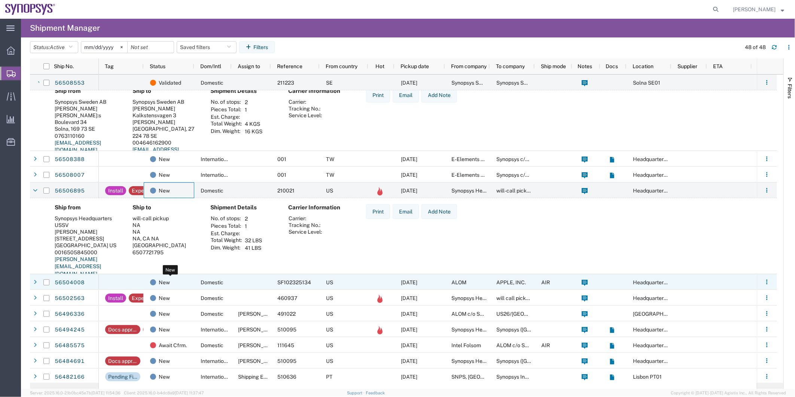
click at [177, 282] on div "New" at bounding box center [170, 282] width 41 height 16
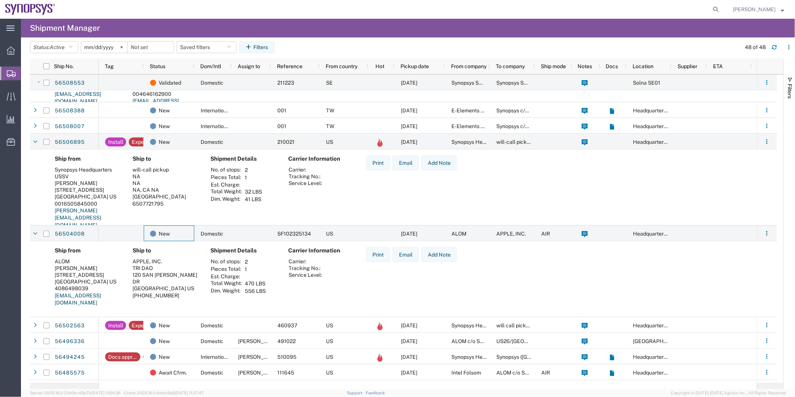
scroll to position [665, 0]
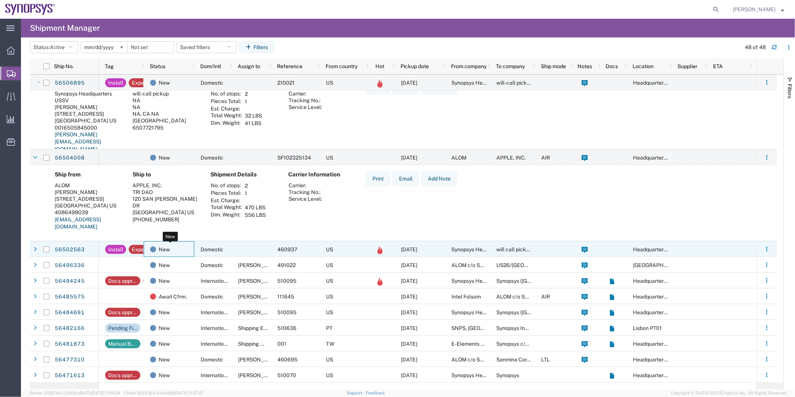
click at [180, 247] on div "New" at bounding box center [170, 249] width 41 height 16
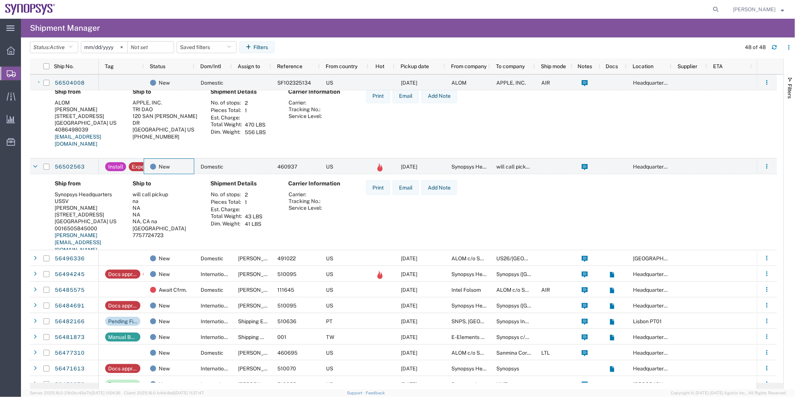
scroll to position [749, 0]
